Goal: Task Accomplishment & Management: Complete application form

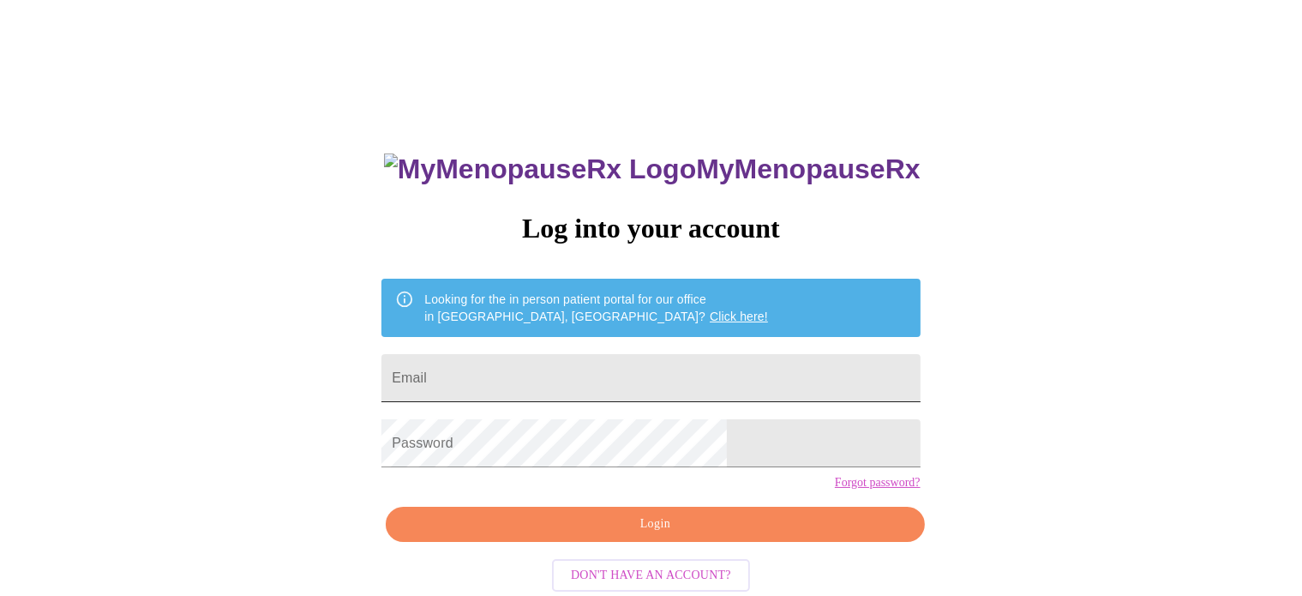
click at [681, 383] on input "Email" at bounding box center [651, 378] width 538 height 48
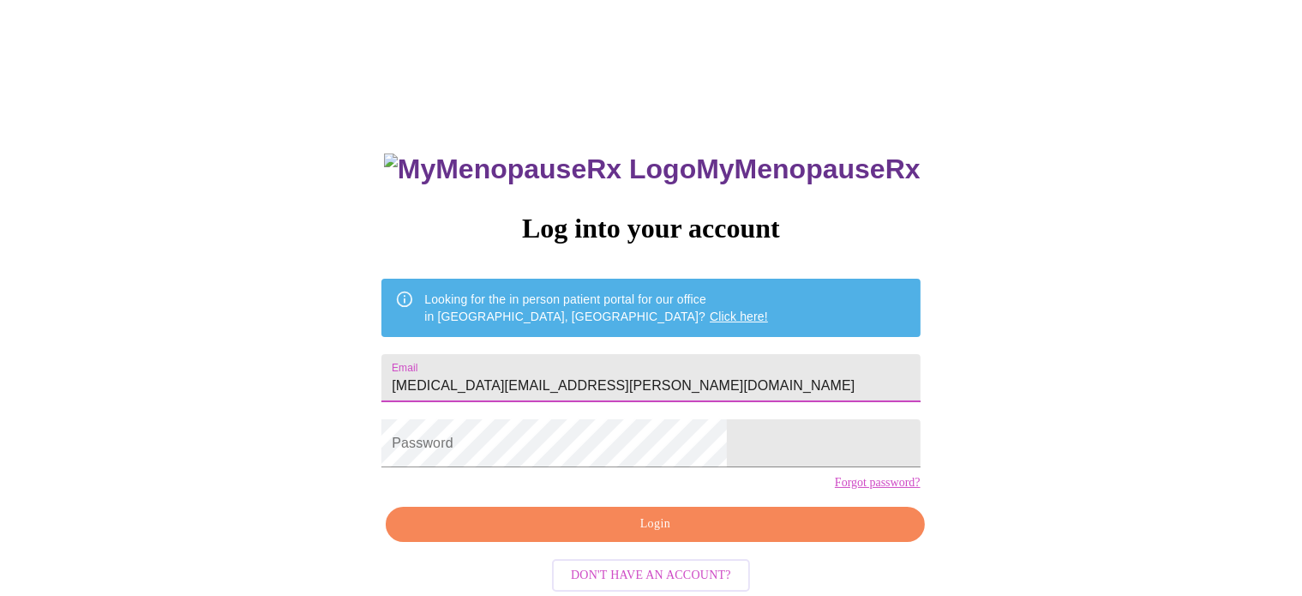
type input "[MEDICAL_DATA][EMAIL_ADDRESS][PERSON_NAME][DOMAIN_NAME]"
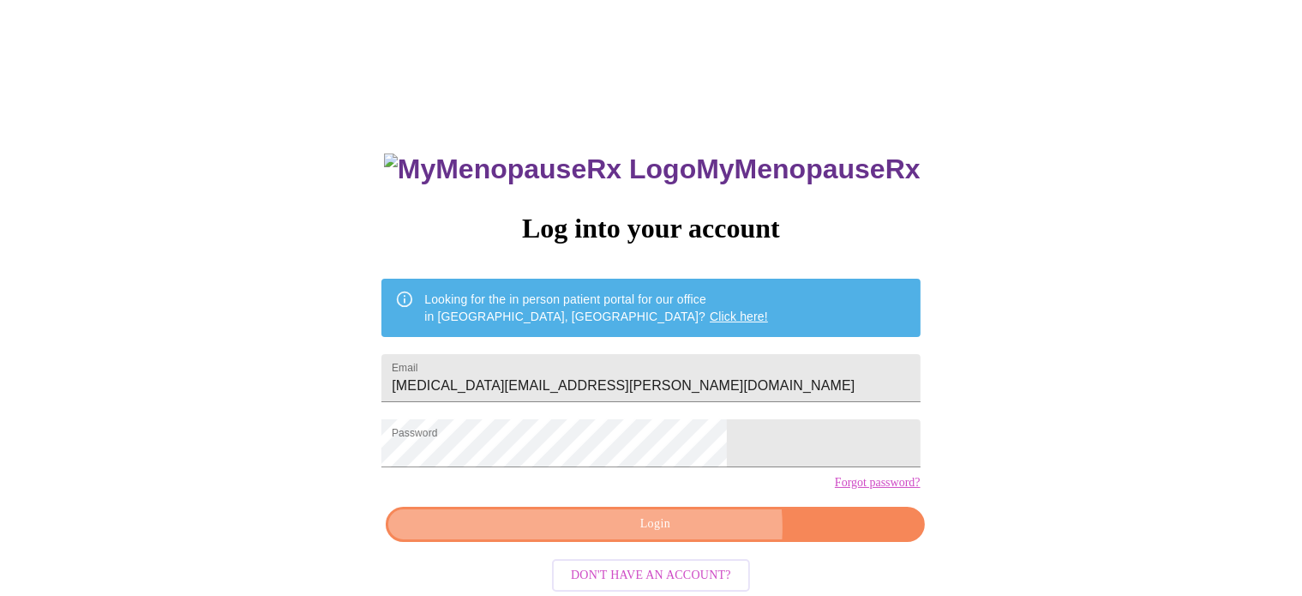
click at [681, 535] on span "Login" at bounding box center [655, 524] width 499 height 21
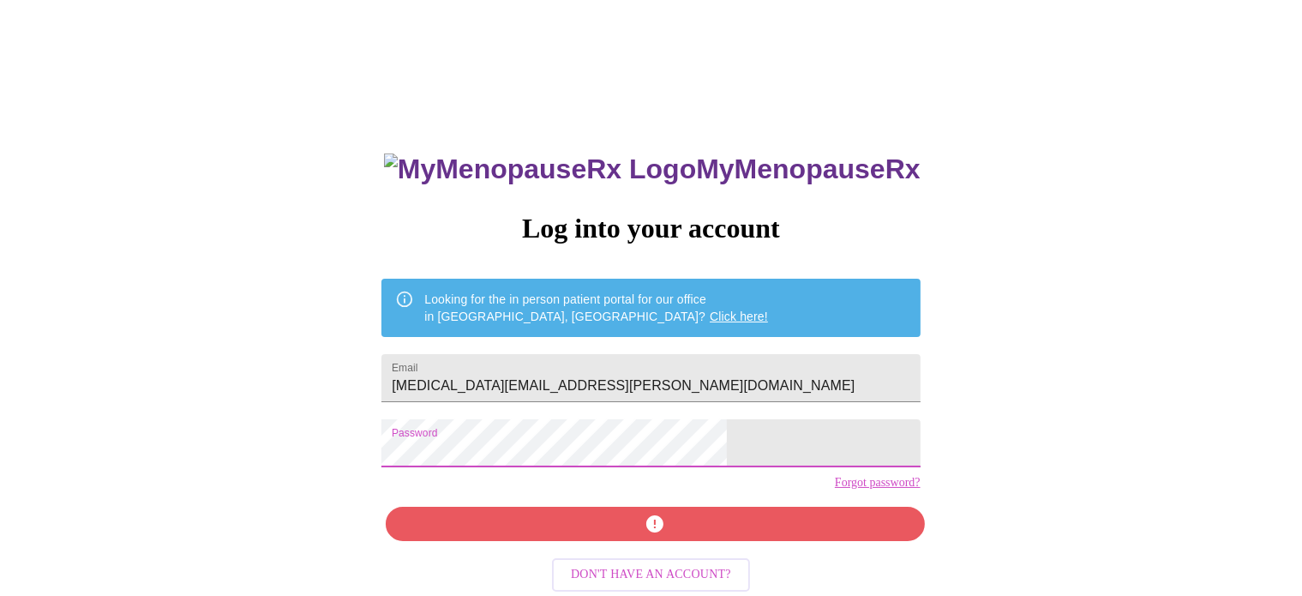
click at [440, 428] on div "MyMenopauseRx Log into your account Looking for the in person patient portal fo…" at bounding box center [651, 364] width 1289 height 715
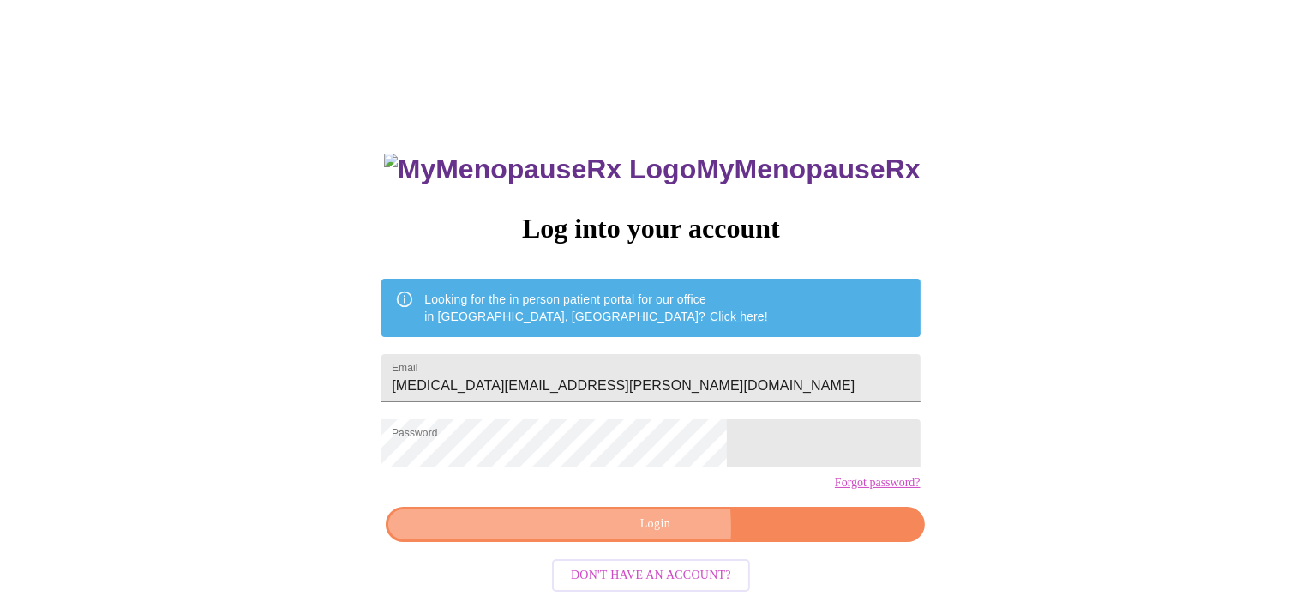
click at [576, 535] on span "Login" at bounding box center [655, 524] width 499 height 21
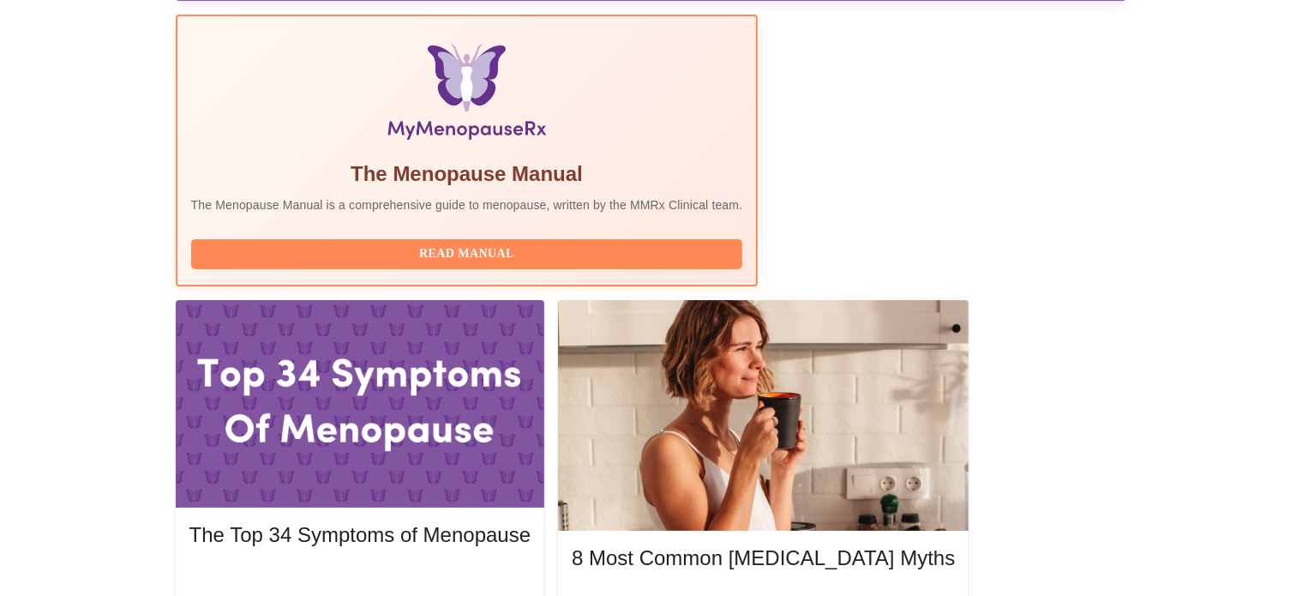
scroll to position [545, 0]
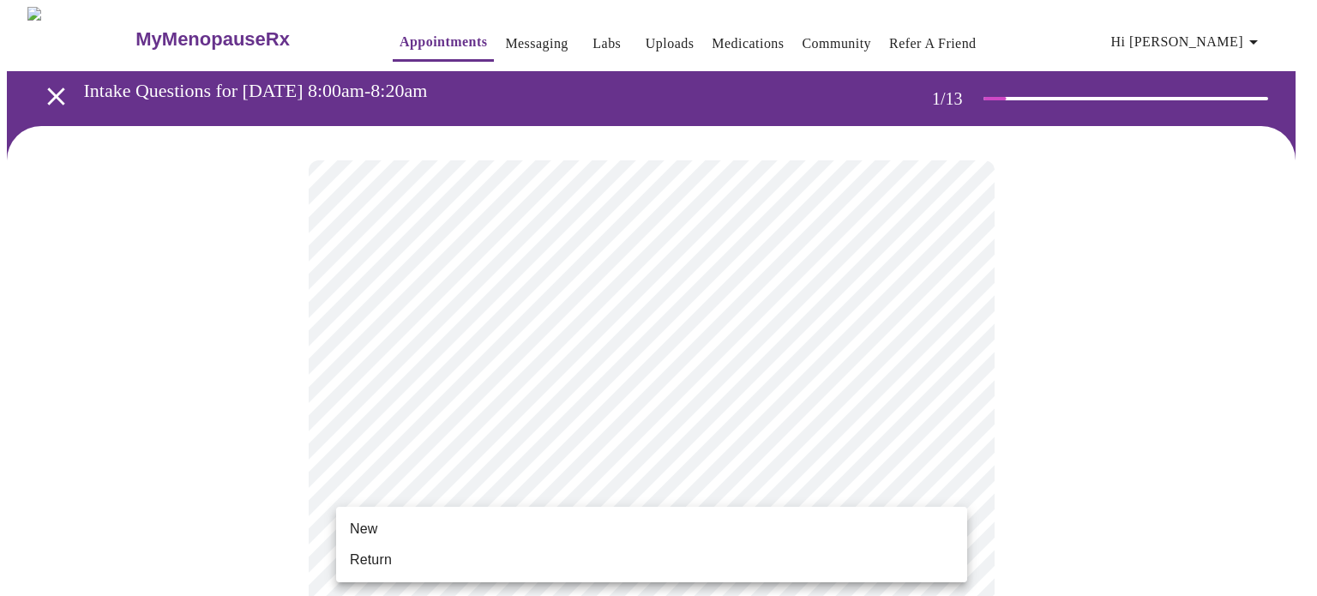
click at [665, 551] on li "Return" at bounding box center [651, 559] width 631 height 31
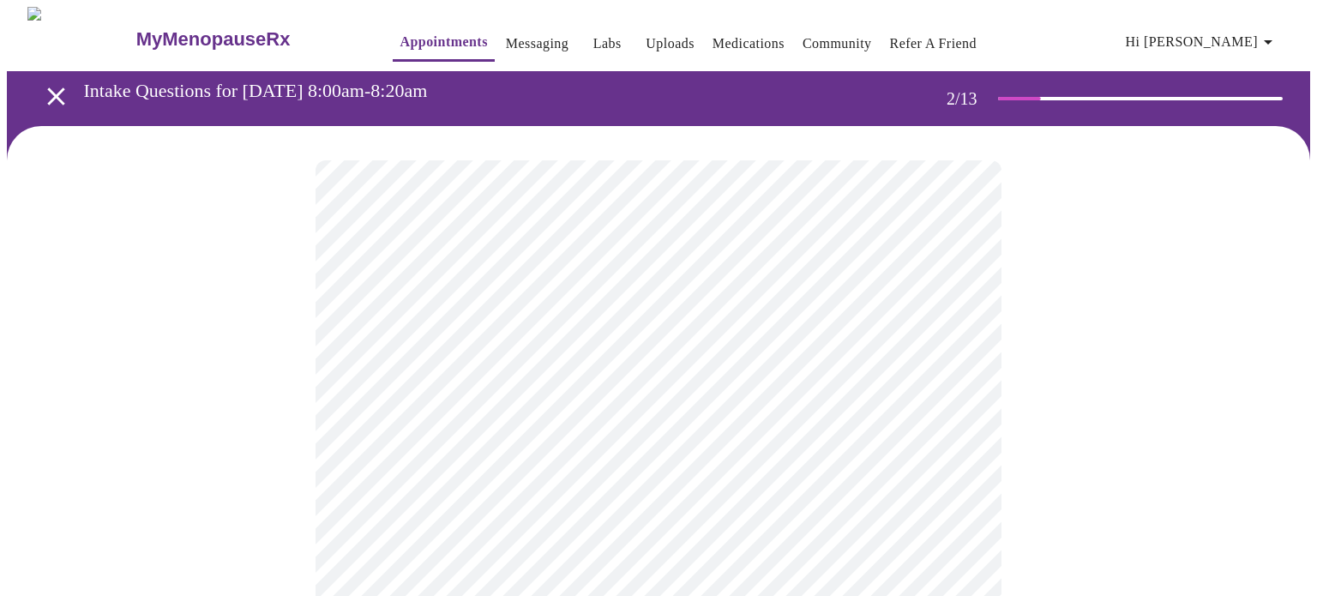
click at [893, 359] on body "MyMenopauseRx Appointments Messaging Labs Uploads Medications Community Refer a…" at bounding box center [658, 522] width 1303 height 1030
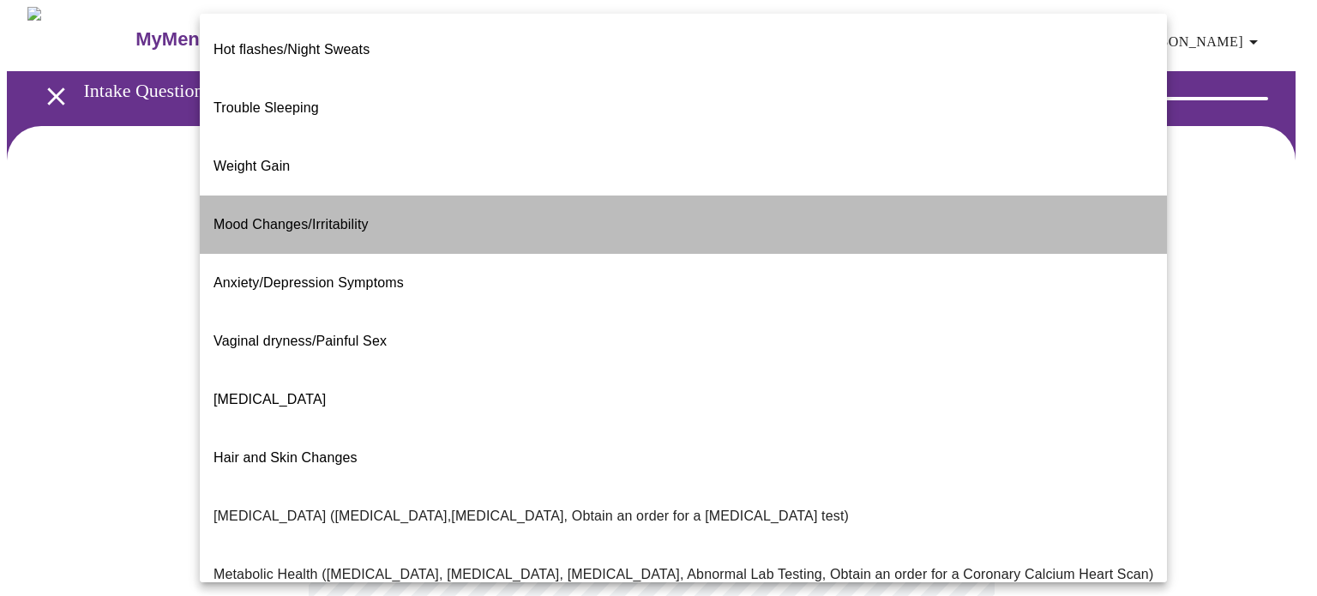
click at [844, 196] on li "Mood Changes/Irritability" at bounding box center [683, 225] width 967 height 58
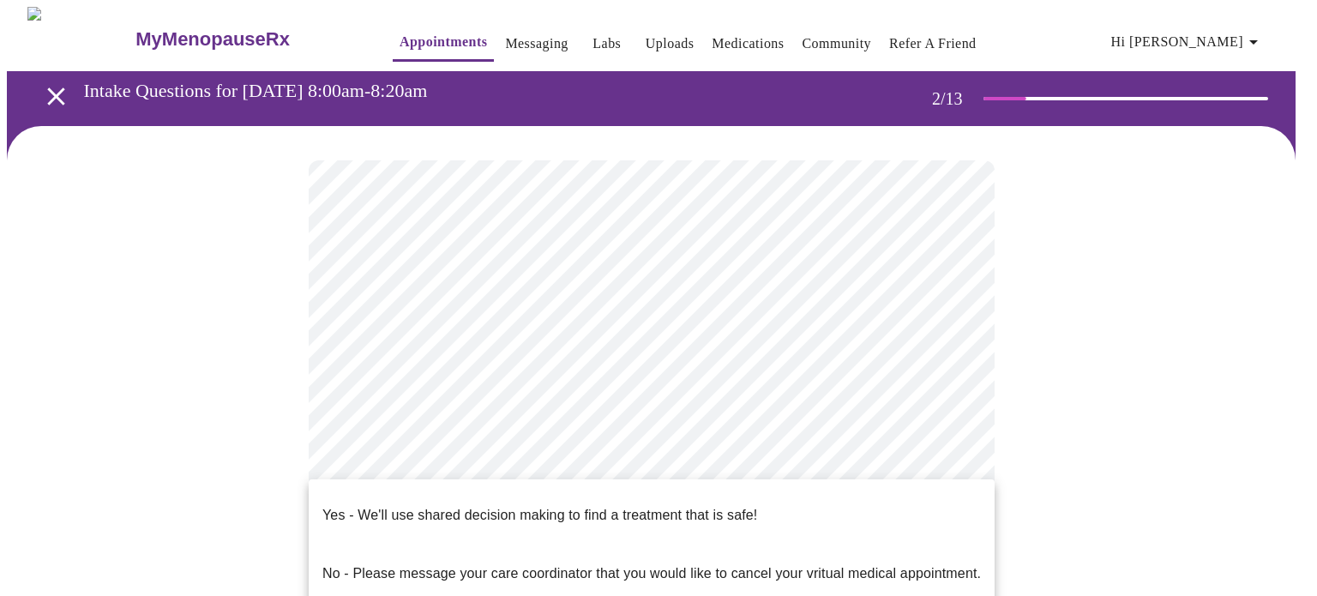
click at [837, 522] on body "MyMenopauseRx Appointments Messaging Labs Uploads Medications Community Refer a…" at bounding box center [658, 517] width 1303 height 1020
click at [806, 517] on li "Yes - We'll use shared decision making to find a treatment that is safe!" at bounding box center [652, 515] width 686 height 58
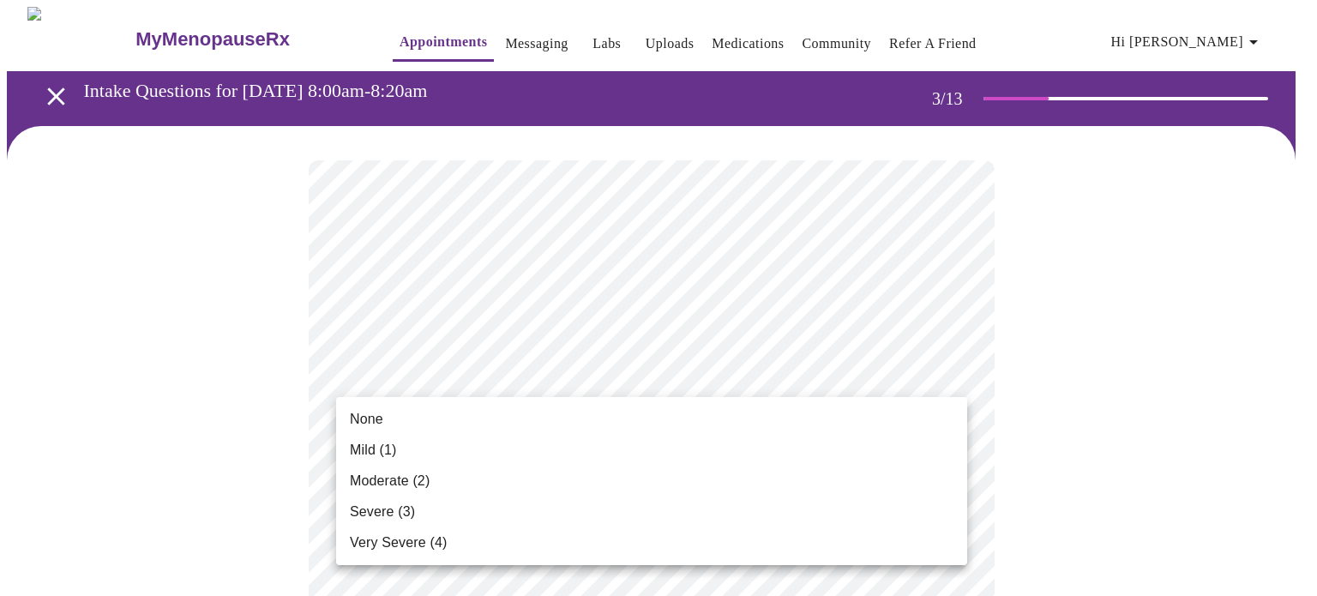
click at [792, 412] on li "None" at bounding box center [651, 419] width 631 height 31
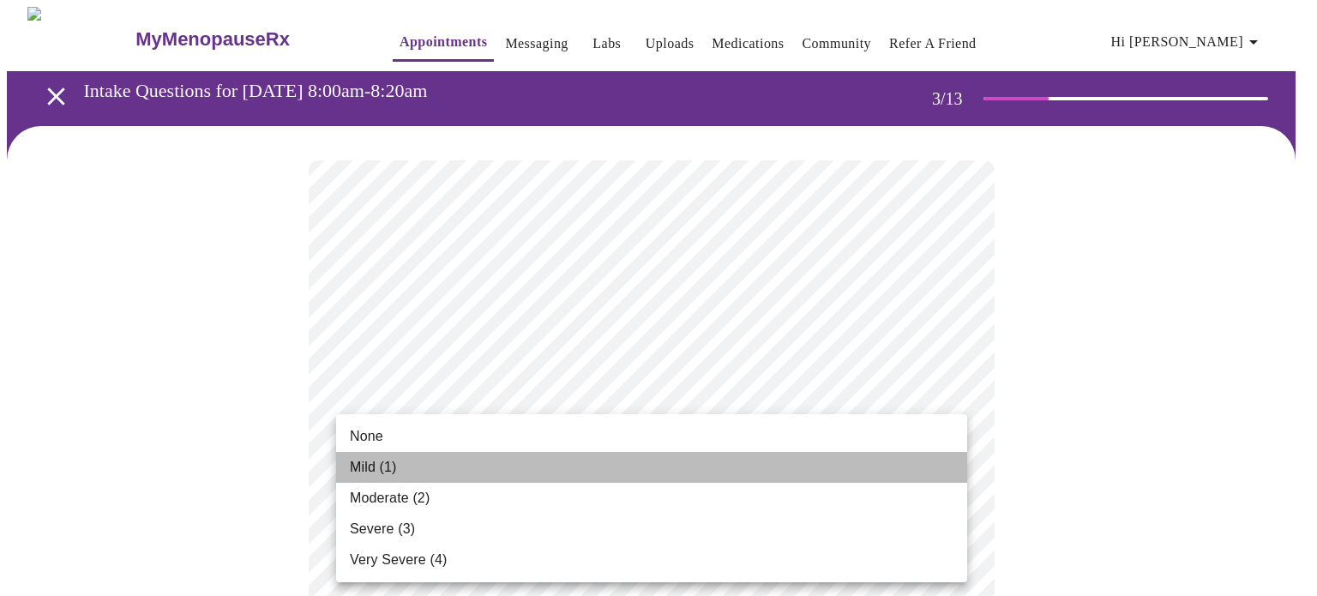
click at [711, 473] on li "Mild (1)" at bounding box center [651, 467] width 631 height 31
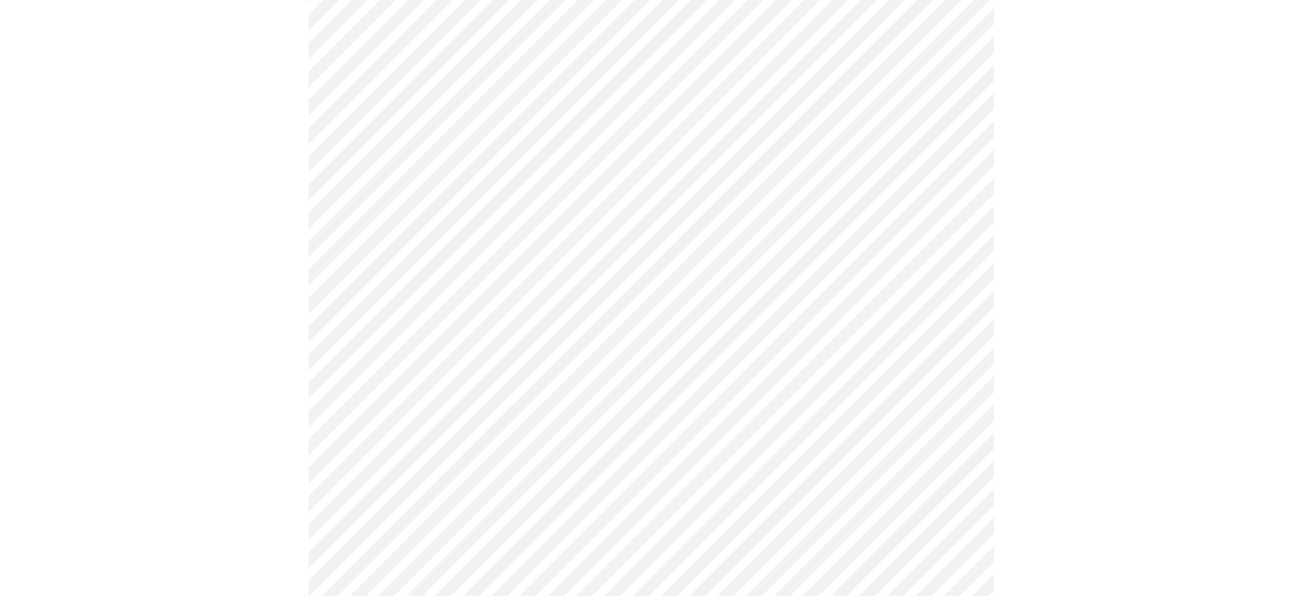
scroll to position [324, 0]
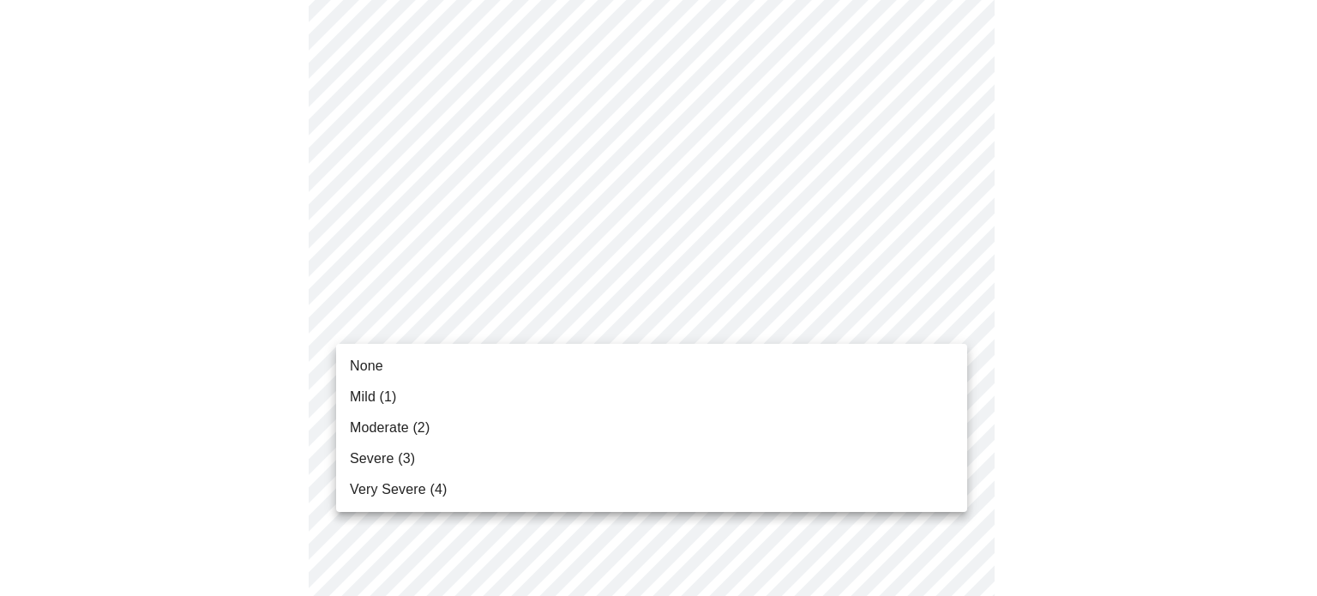
click at [829, 382] on li "Mild (1)" at bounding box center [651, 397] width 631 height 31
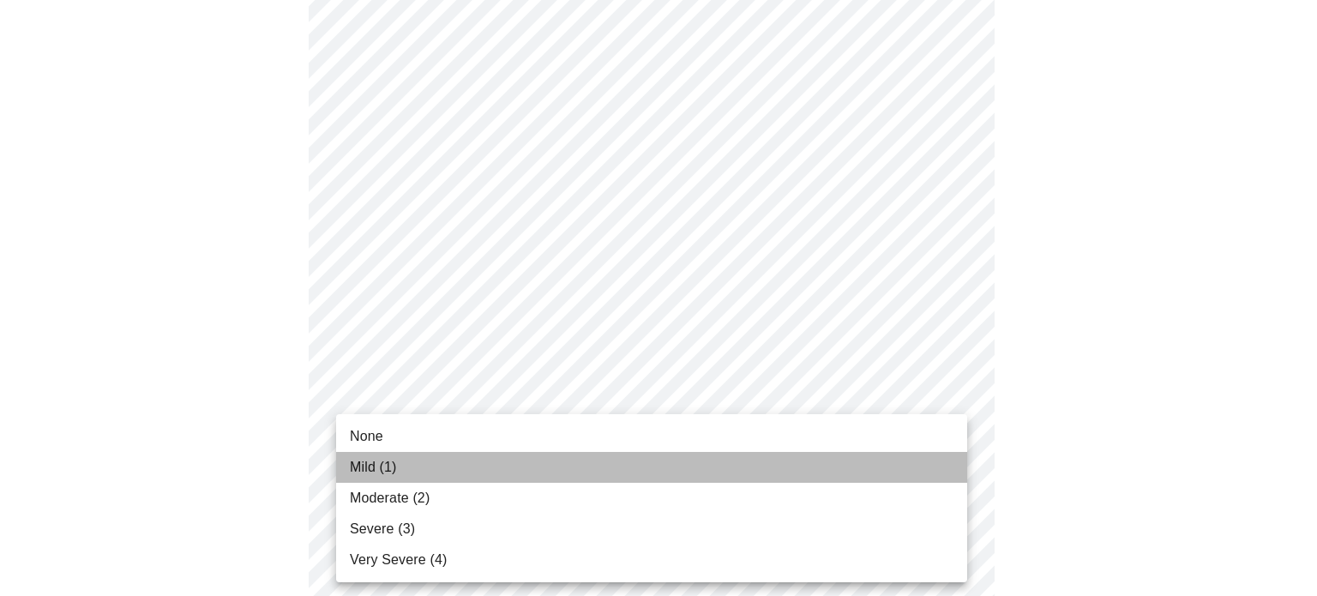
click at [782, 465] on li "Mild (1)" at bounding box center [651, 467] width 631 height 31
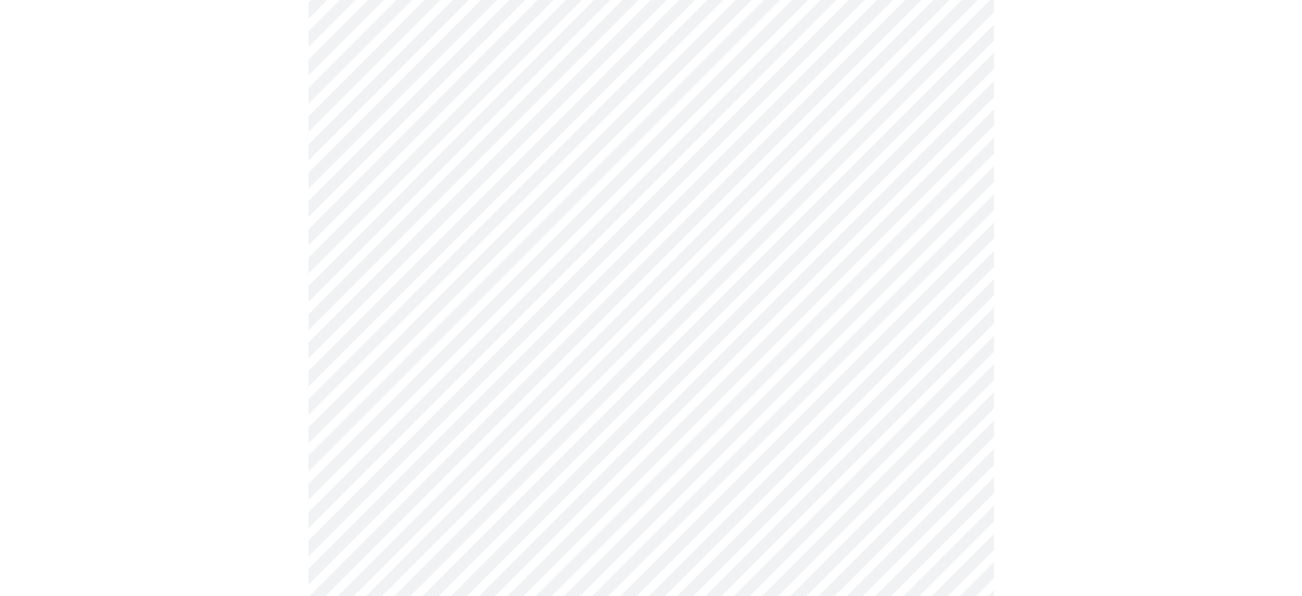
scroll to position [613, 0]
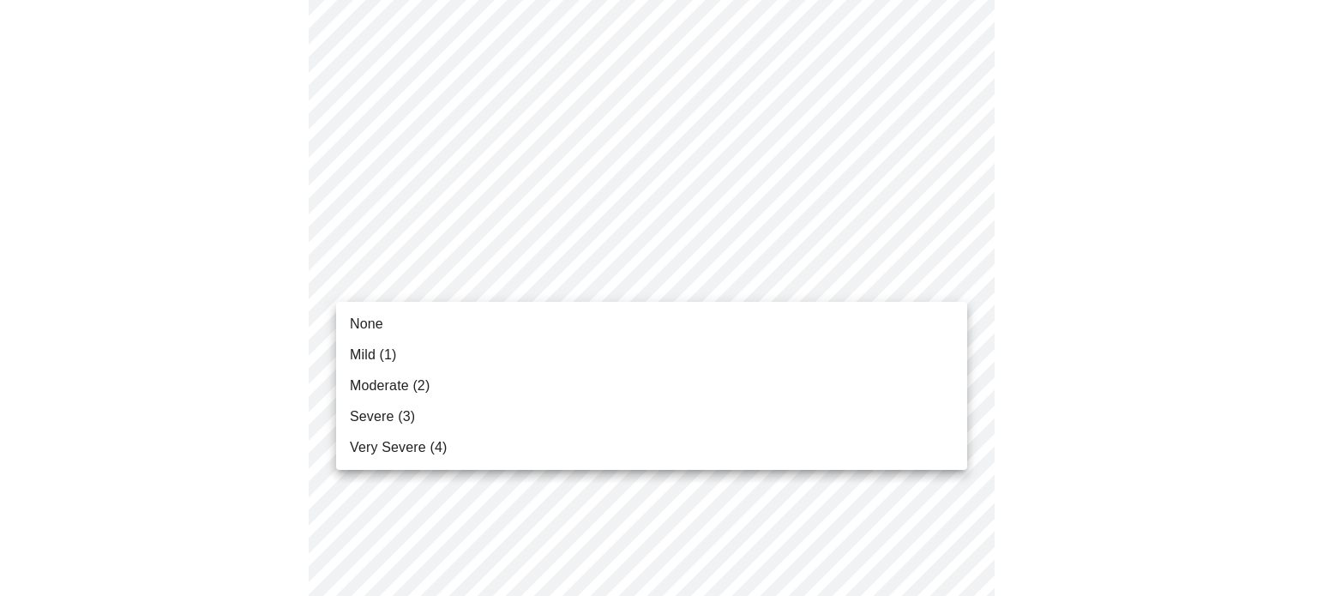
click at [921, 286] on body "MyMenopauseRx Appointments Messaging Labs Uploads Medications Community Refer a…" at bounding box center [658, 486] width 1303 height 2184
click at [819, 378] on li "Moderate (2)" at bounding box center [651, 385] width 631 height 31
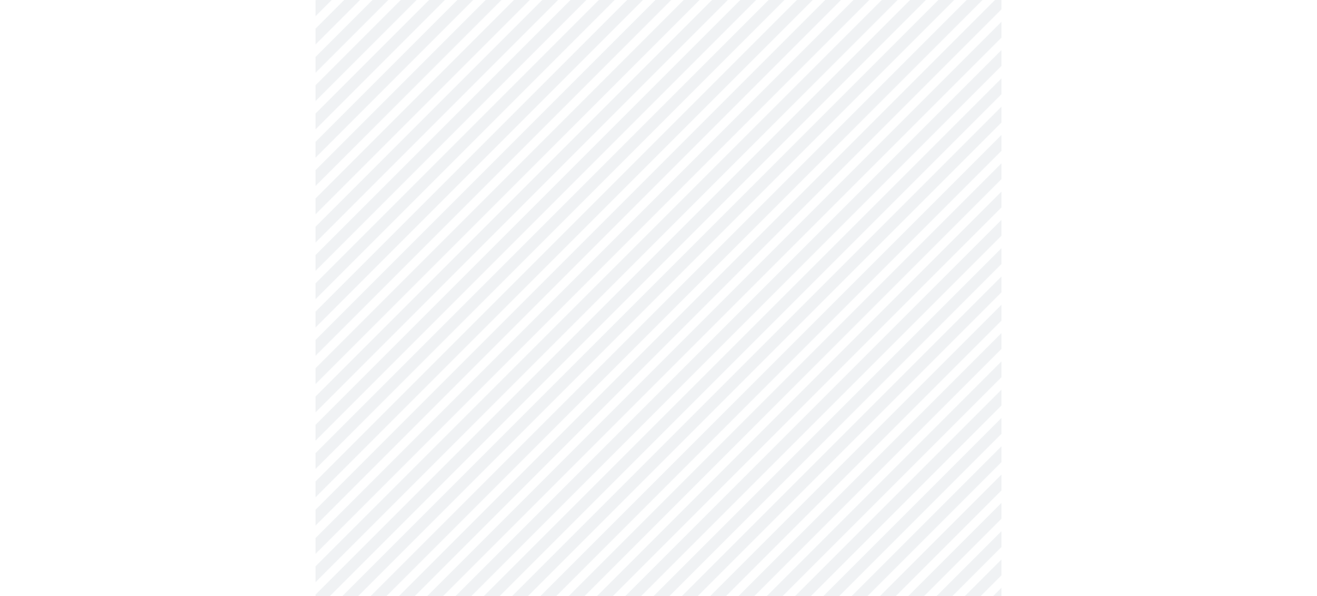
click at [819, 378] on body "MyMenopauseRx Appointments Messaging Labs Uploads Medications Community Refer a…" at bounding box center [658, 474] width 1303 height 2160
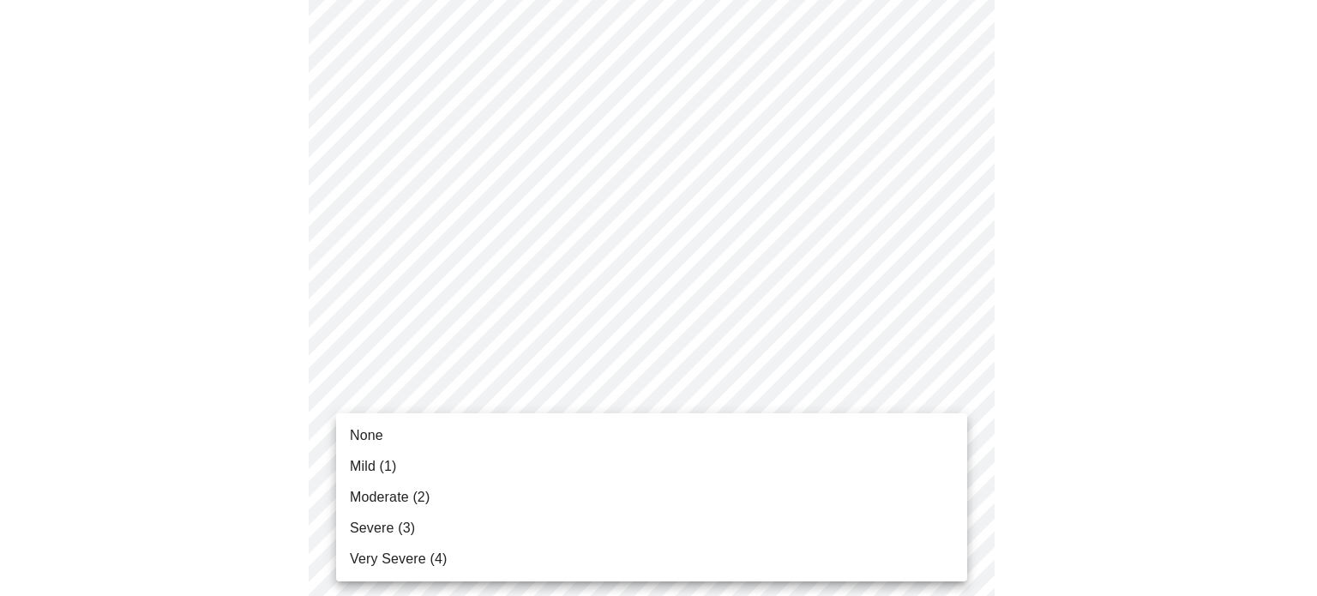
click at [762, 451] on li "Mild (1)" at bounding box center [651, 466] width 631 height 31
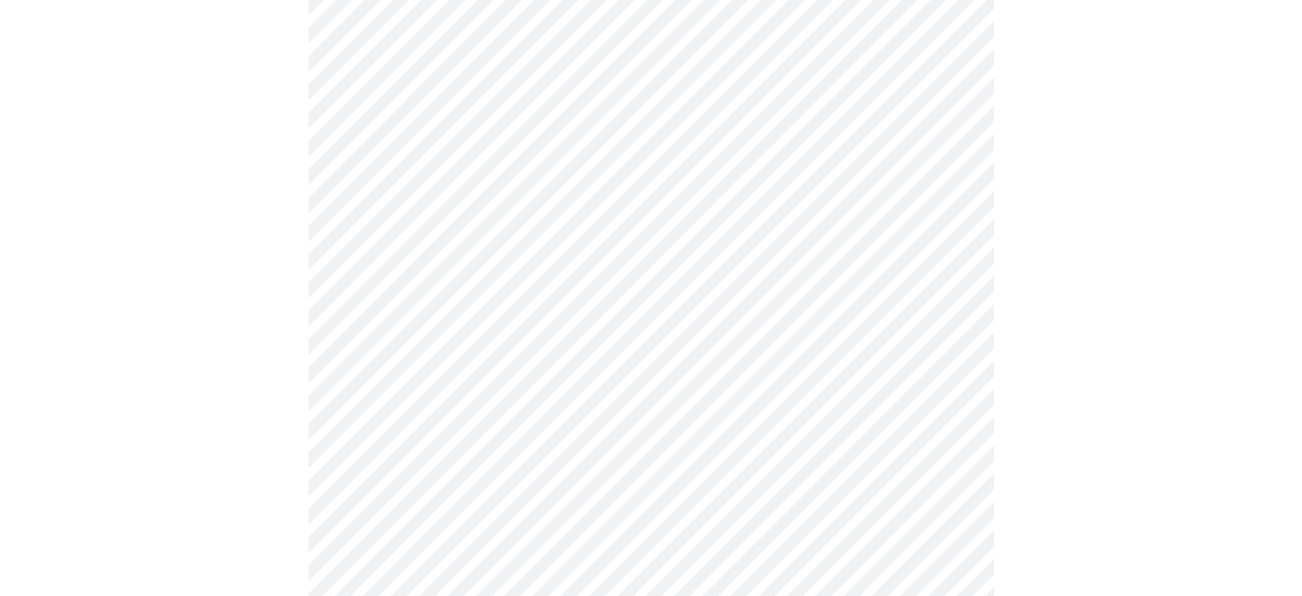
scroll to position [846, 0]
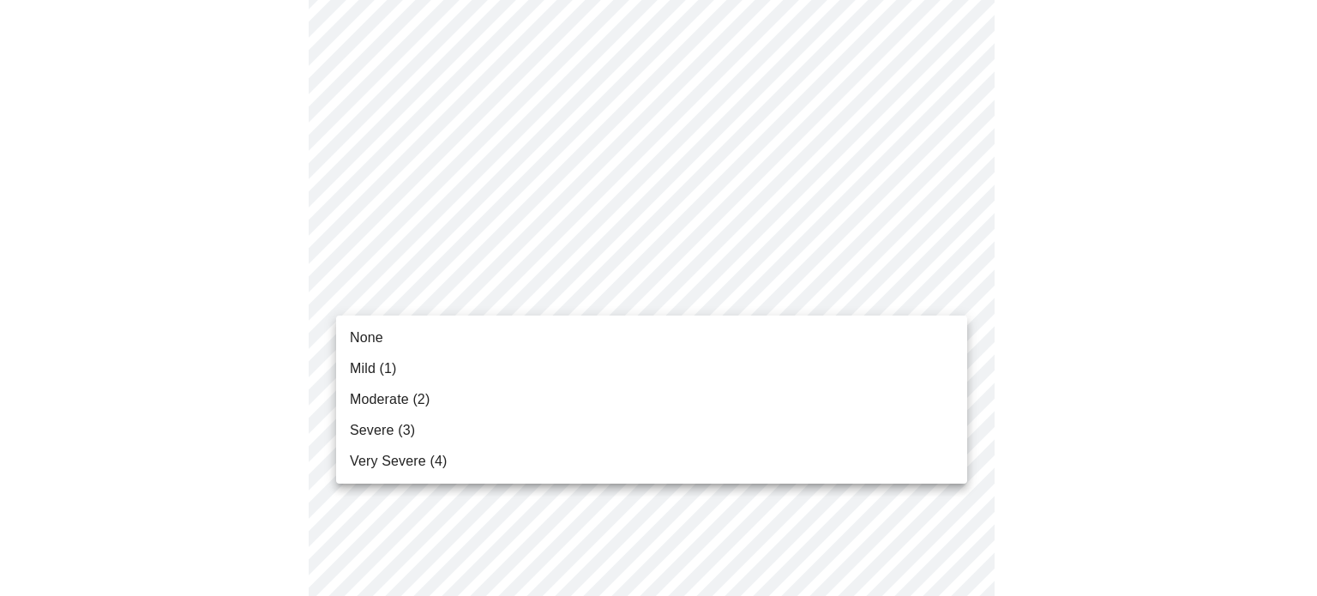
click at [913, 294] on body "MyMenopauseRx Appointments Messaging Labs Uploads Medications Community Refer a…" at bounding box center [658, 229] width 1303 height 2136
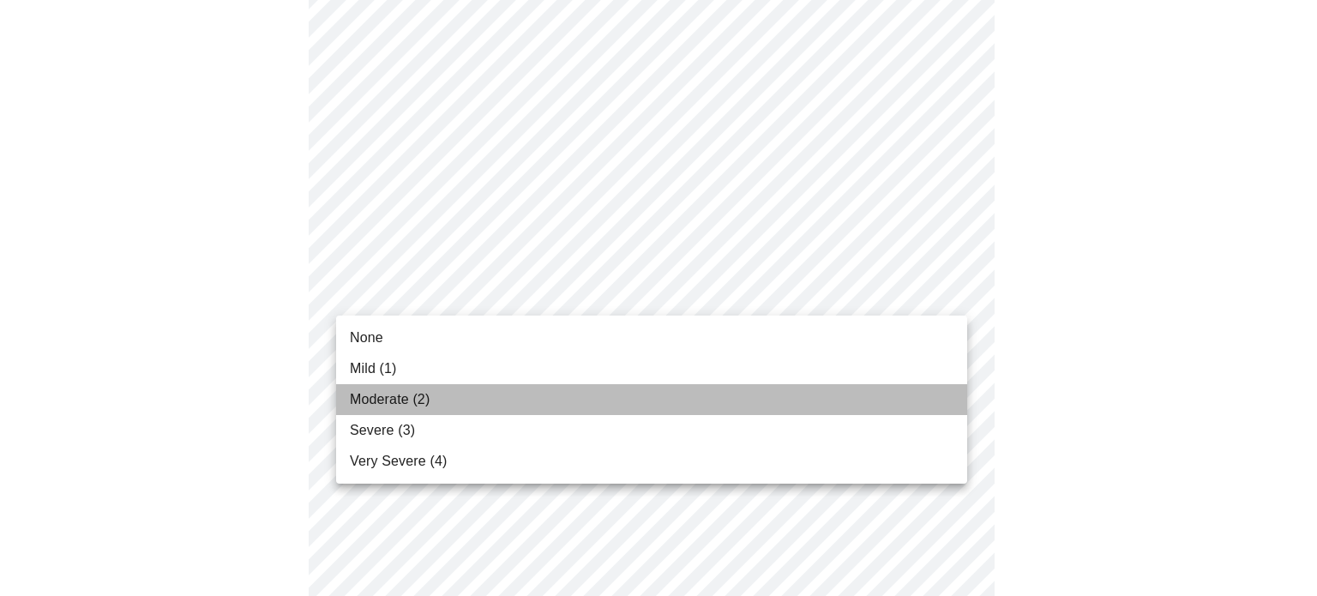
click at [840, 390] on li "Moderate (2)" at bounding box center [651, 399] width 631 height 31
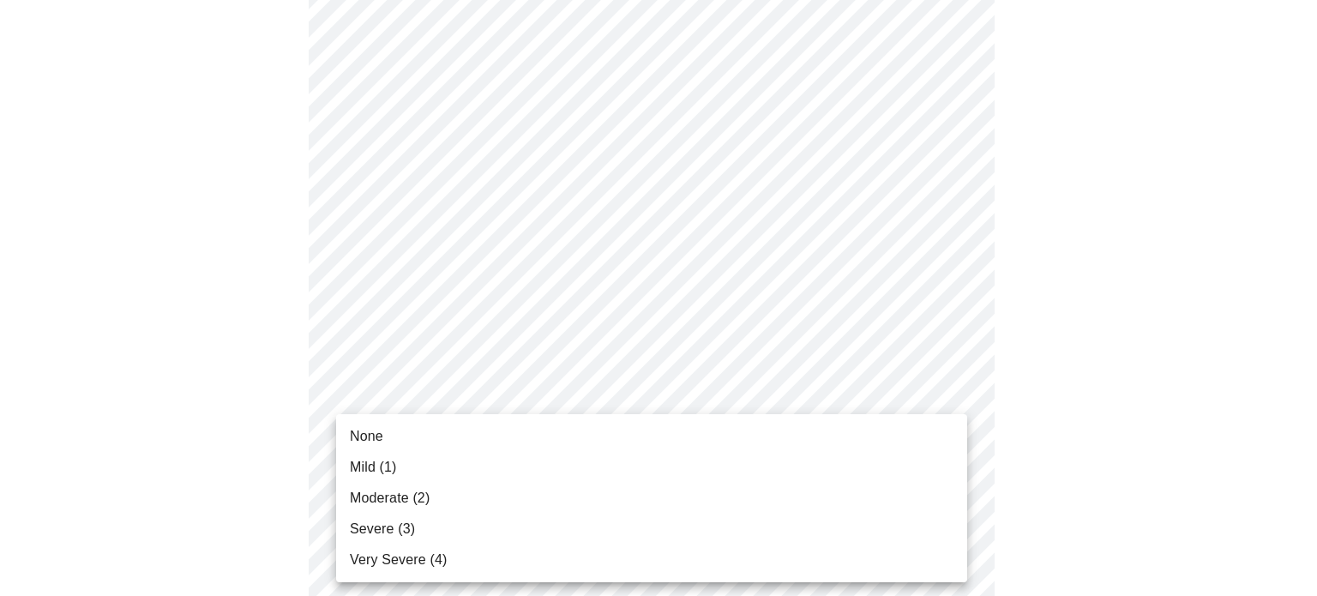
click at [811, 429] on body "MyMenopauseRx Appointments Messaging Labs Uploads Medications Community Refer a…" at bounding box center [658, 217] width 1303 height 2112
click at [785, 473] on li "Mild (1)" at bounding box center [651, 467] width 631 height 31
click at [756, 561] on body "MyMenopauseRx Appointments Messaging Labs Uploads Medications Community Refer a…" at bounding box center [658, 205] width 1303 height 2088
click at [710, 493] on li "Moderate (2)" at bounding box center [651, 498] width 631 height 31
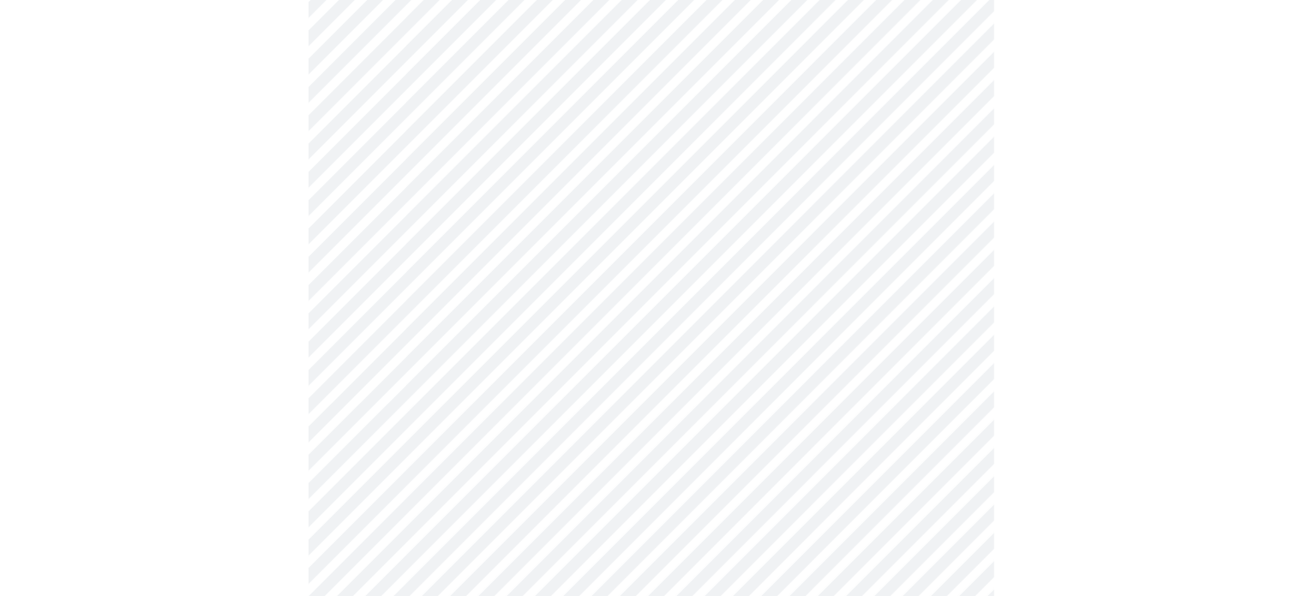
scroll to position [1243, 0]
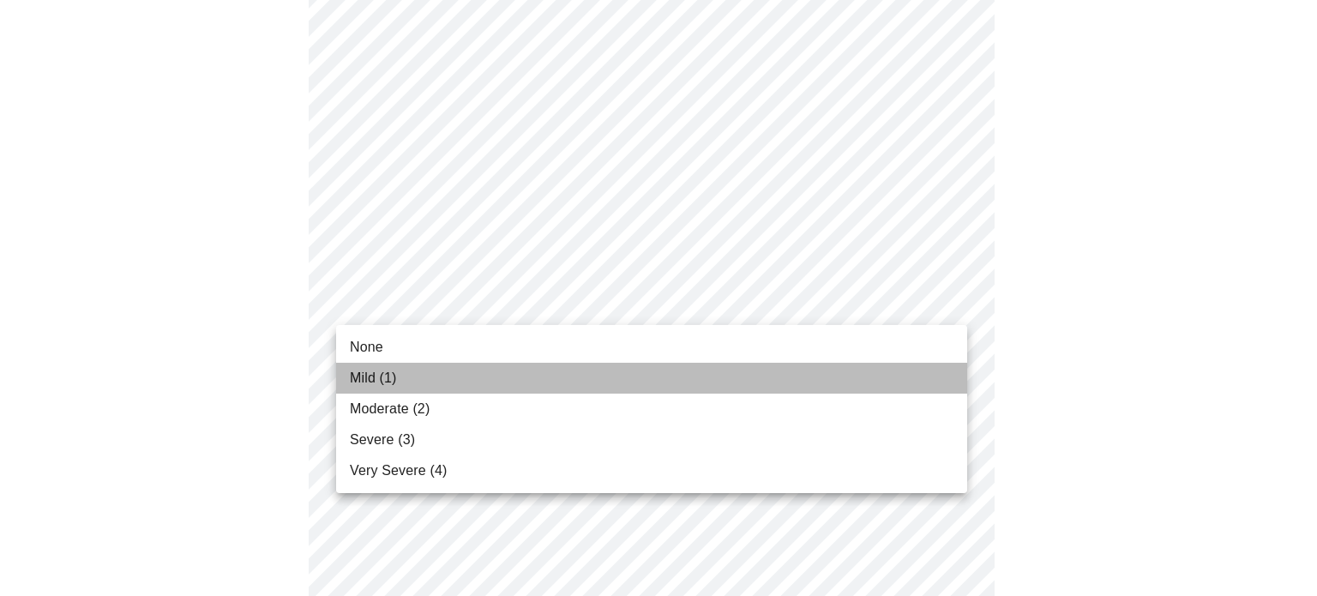
click at [848, 370] on li "Mild (1)" at bounding box center [651, 378] width 631 height 31
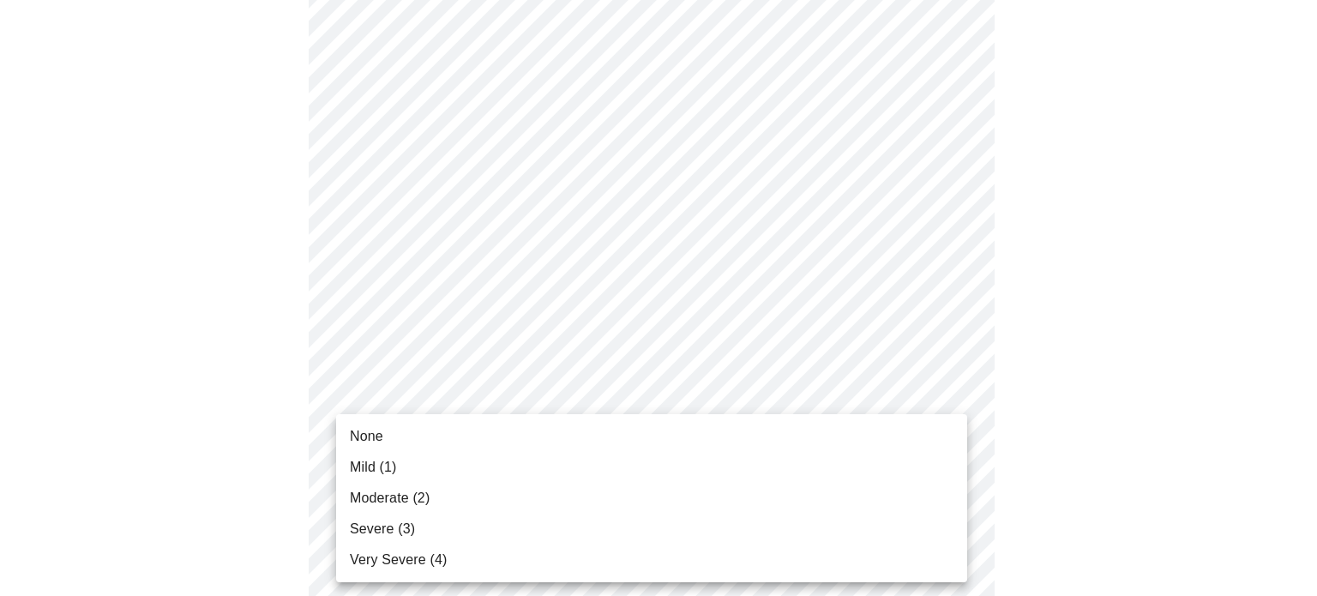
click at [789, 441] on li "None" at bounding box center [651, 436] width 631 height 31
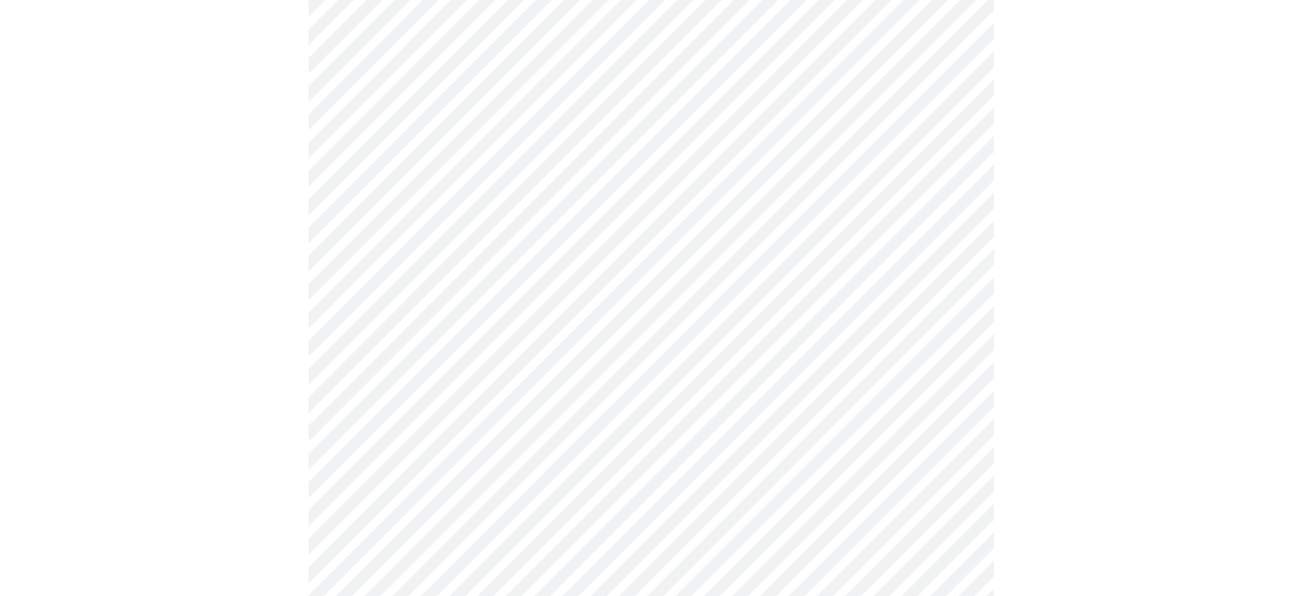
scroll to position [755, 0]
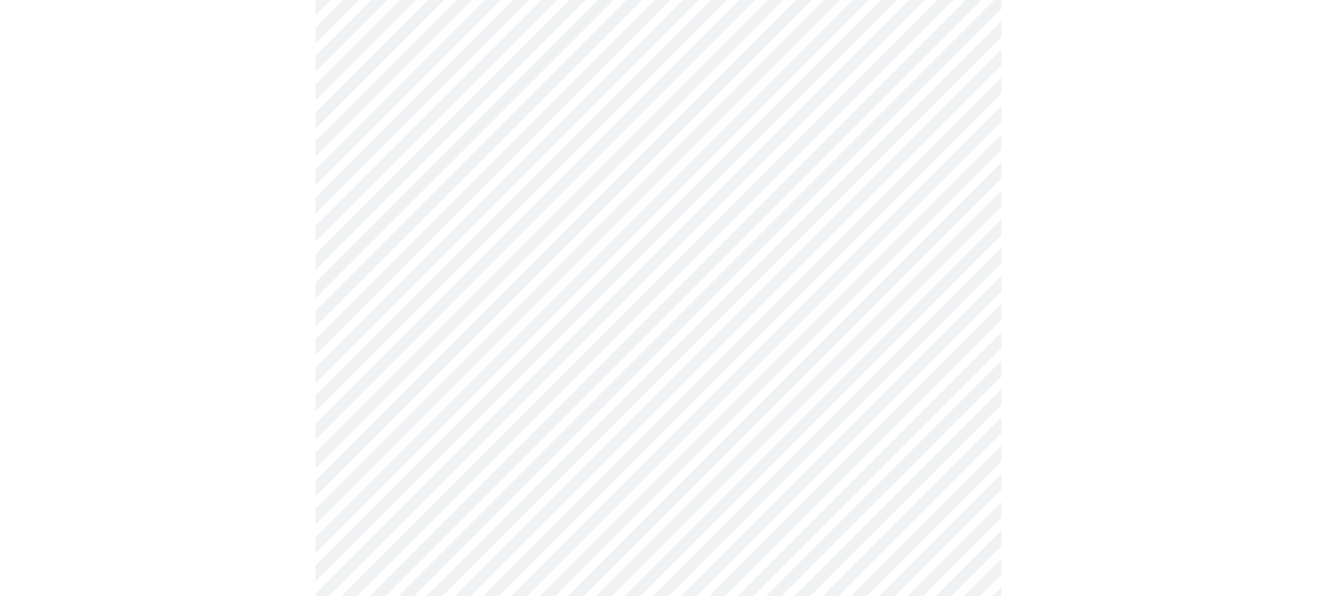
click at [933, 304] on body "MyMenopauseRx Appointments Messaging Labs Uploads Medications Community Refer a…" at bounding box center [658, 96] width 1303 height 1691
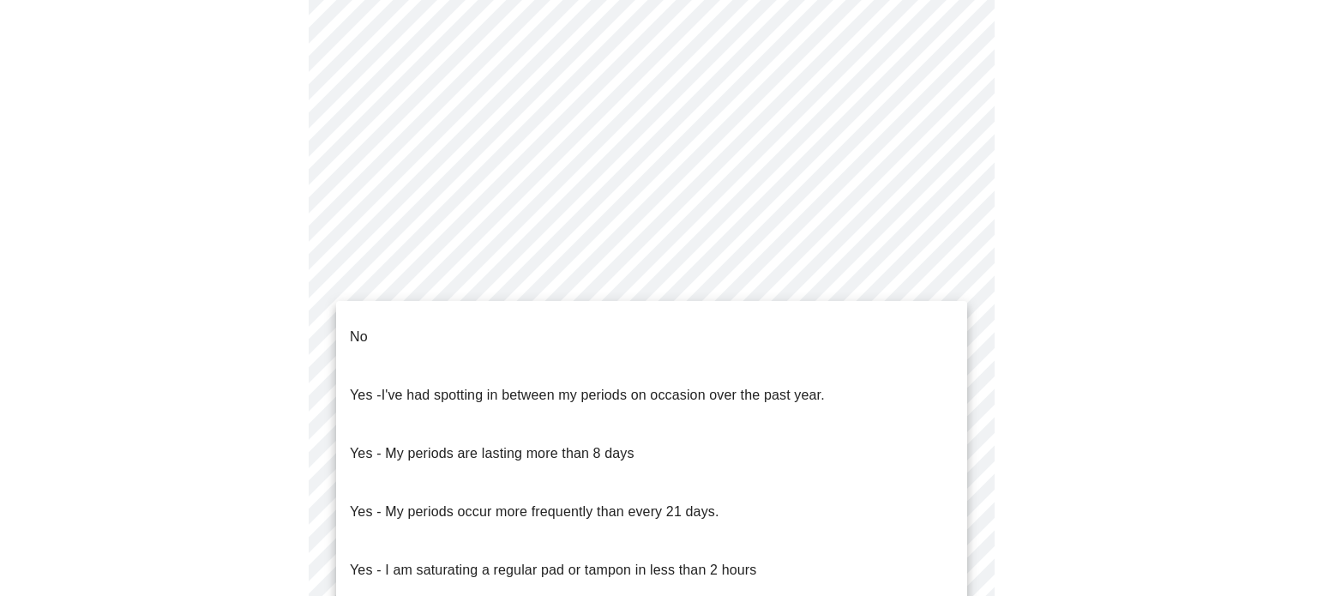
click at [900, 323] on li "No" at bounding box center [651, 337] width 631 height 58
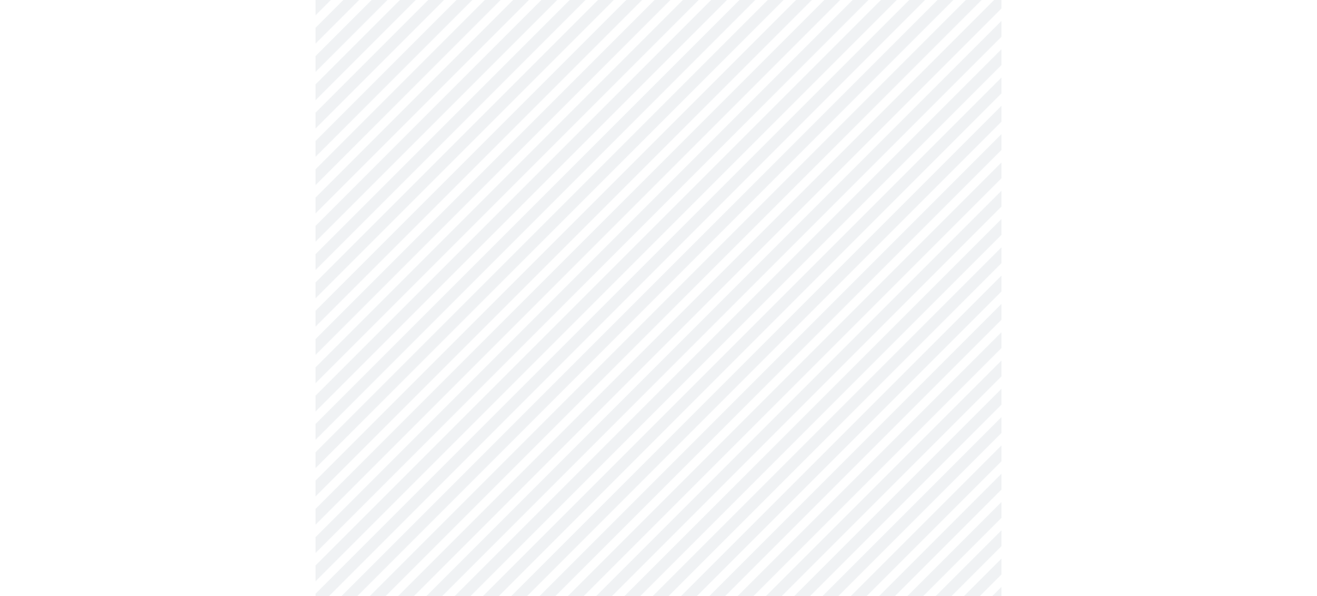
click at [851, 410] on body "MyMenopauseRx Appointments Messaging Labs Uploads Medications Community Refer a…" at bounding box center [658, 91] width 1303 height 1681
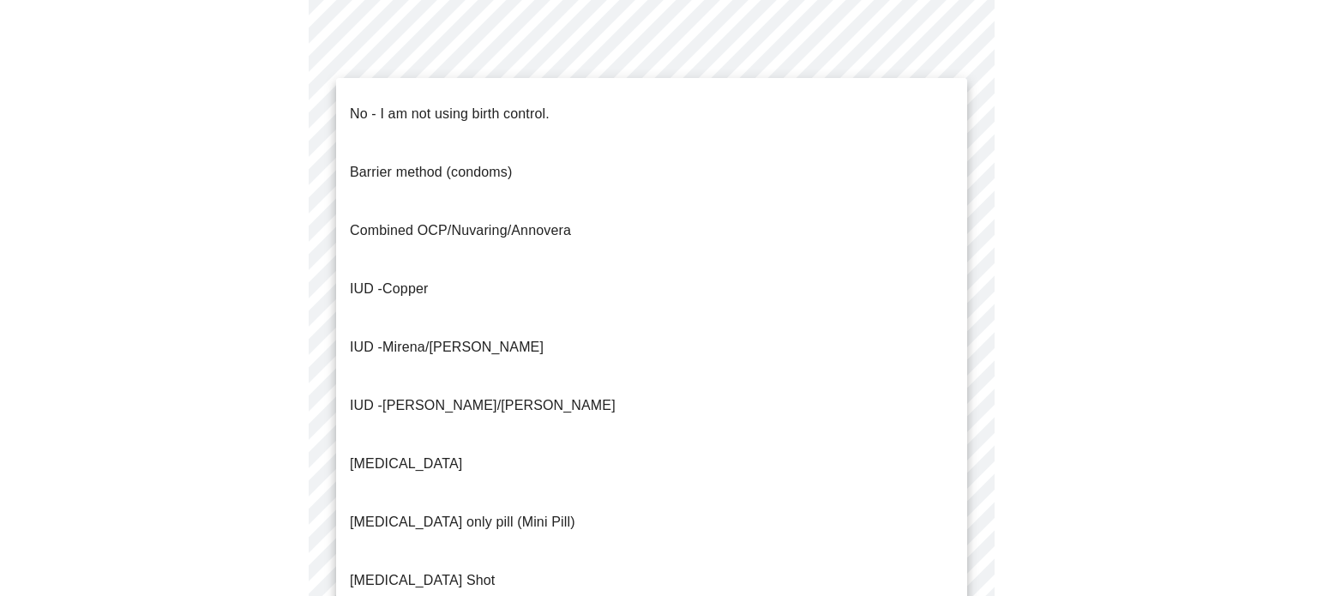
click at [809, 121] on li "No - I am not using birth control." at bounding box center [651, 114] width 631 height 58
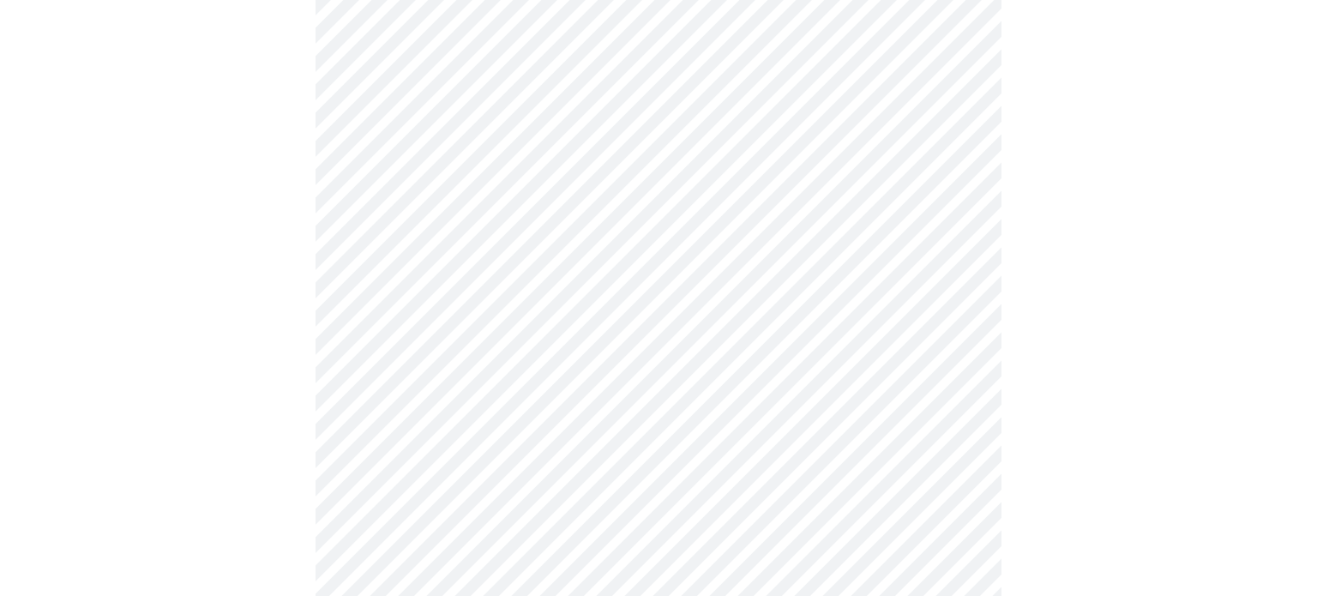
click at [765, 527] on body "MyMenopauseRx Appointments Messaging Labs Uploads Medications Community Refer a…" at bounding box center [658, 86] width 1303 height 1670
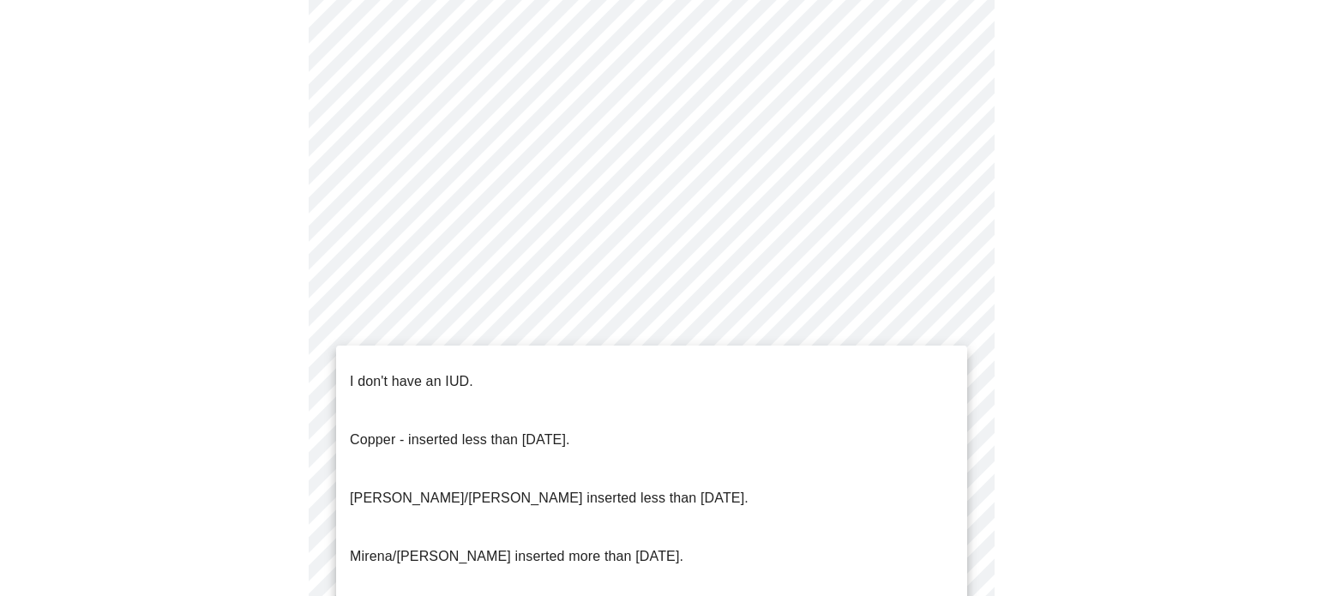
click at [730, 384] on li "I don't have an IUD." at bounding box center [651, 381] width 631 height 58
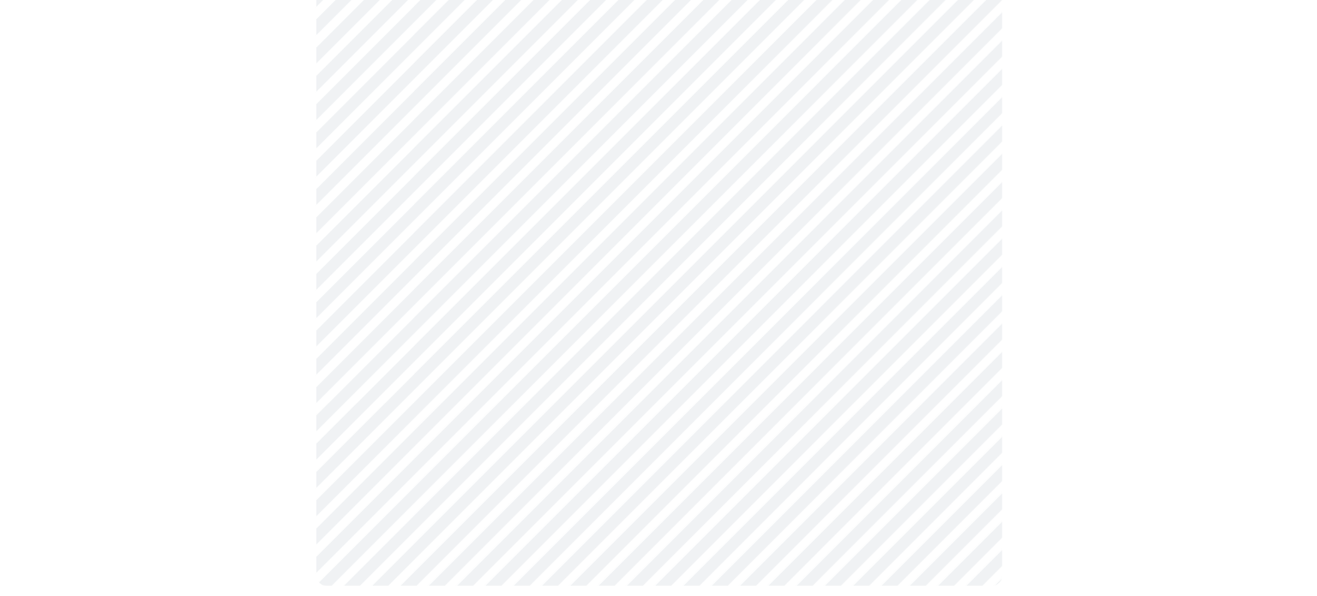
scroll to position [1063, 0]
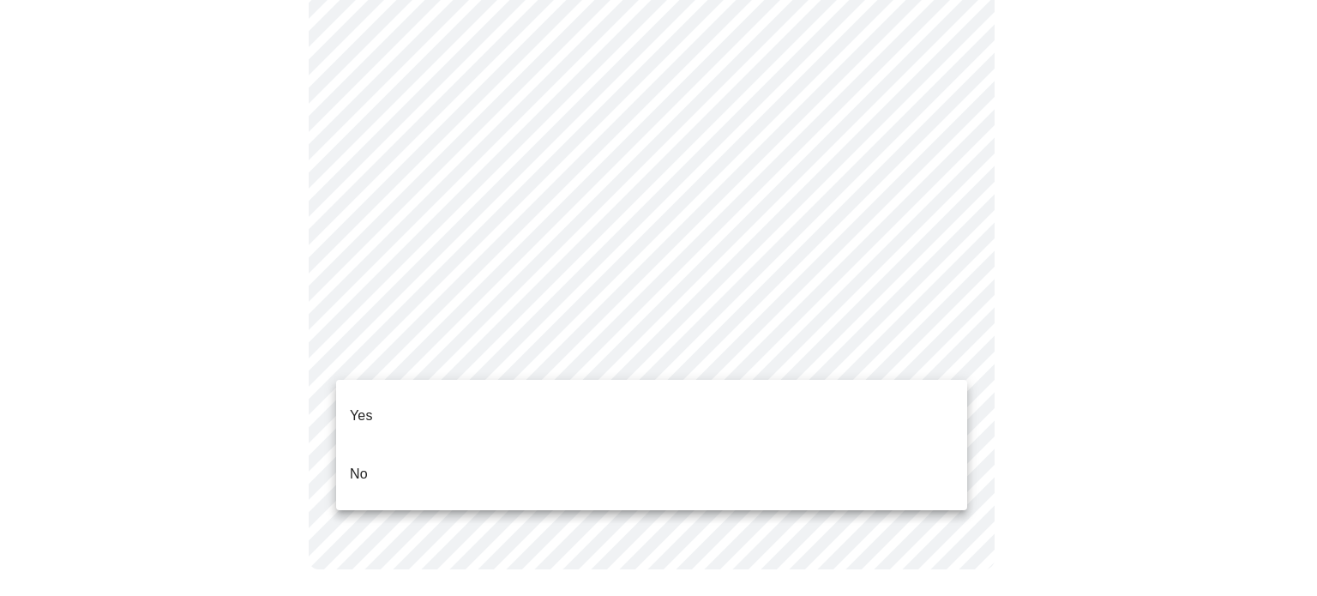
click at [799, 400] on li "Yes" at bounding box center [651, 416] width 631 height 58
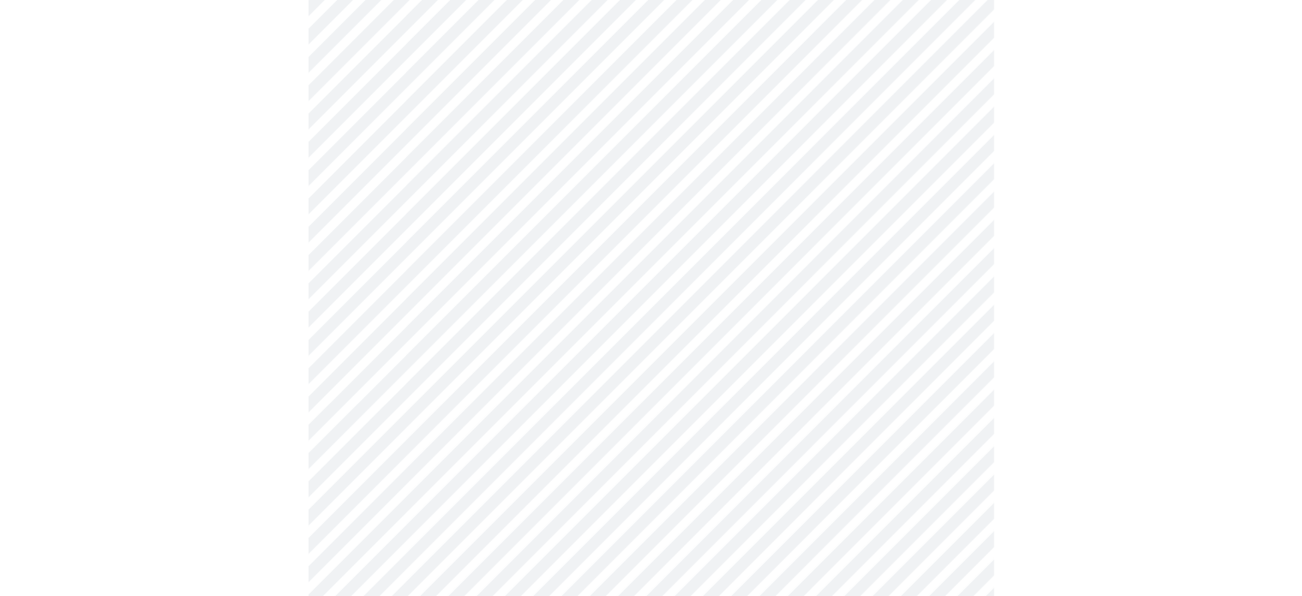
scroll to position [4414, 0]
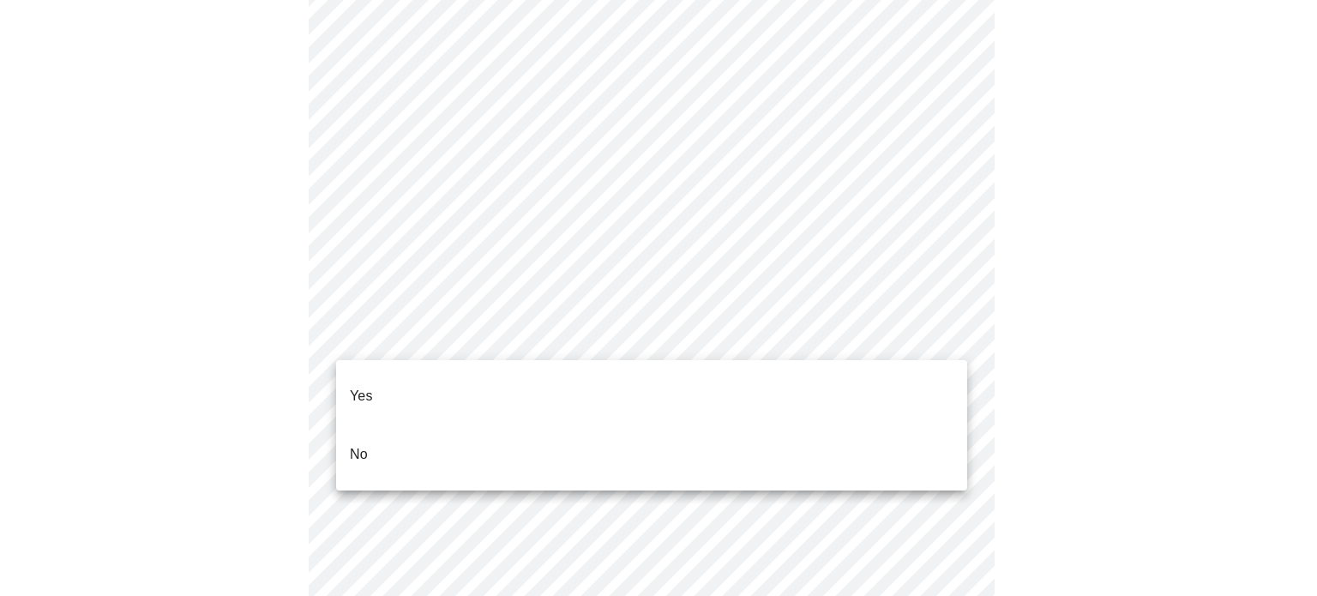
click at [825, 444] on li "No" at bounding box center [651, 454] width 631 height 58
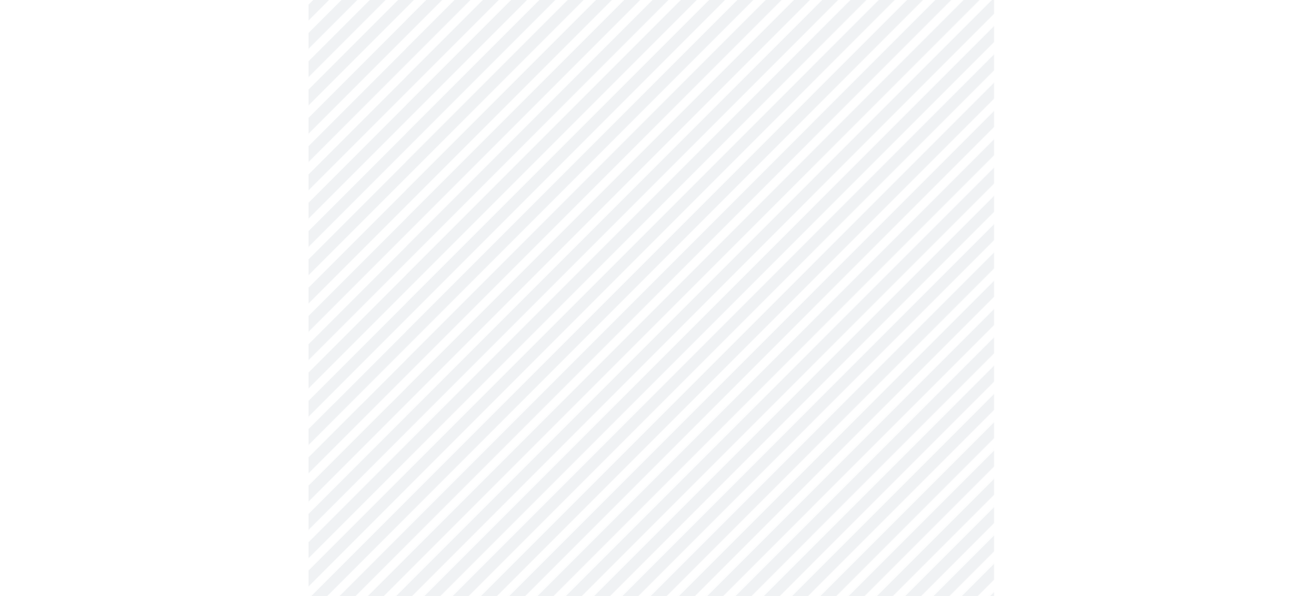
scroll to position [914, 0]
